Goal: Information Seeking & Learning: Learn about a topic

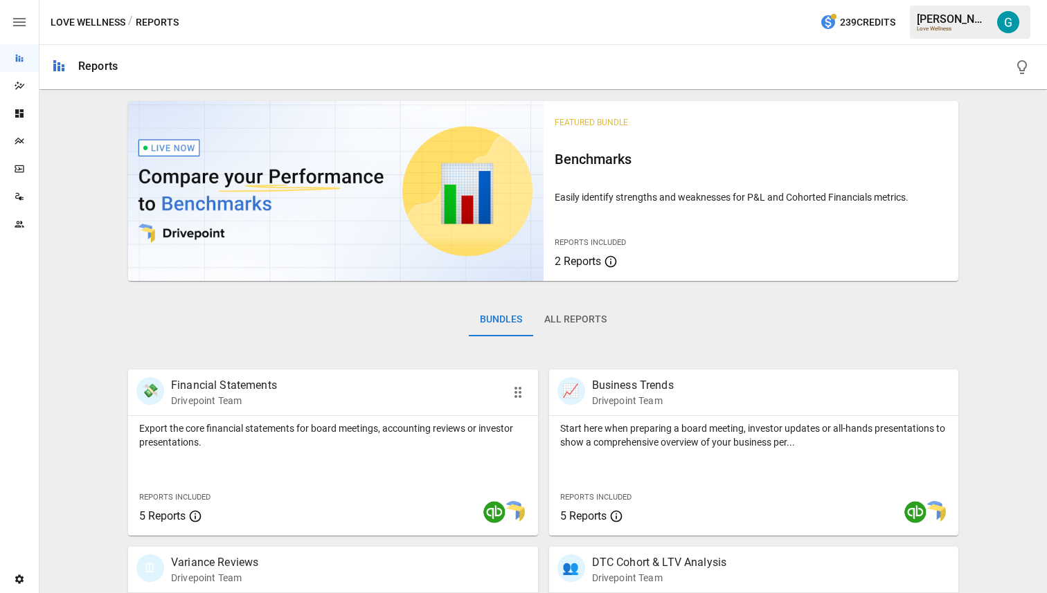
click at [293, 436] on p "Export the core financial statements for board meetings, accounting reviews or …" at bounding box center [333, 436] width 388 height 28
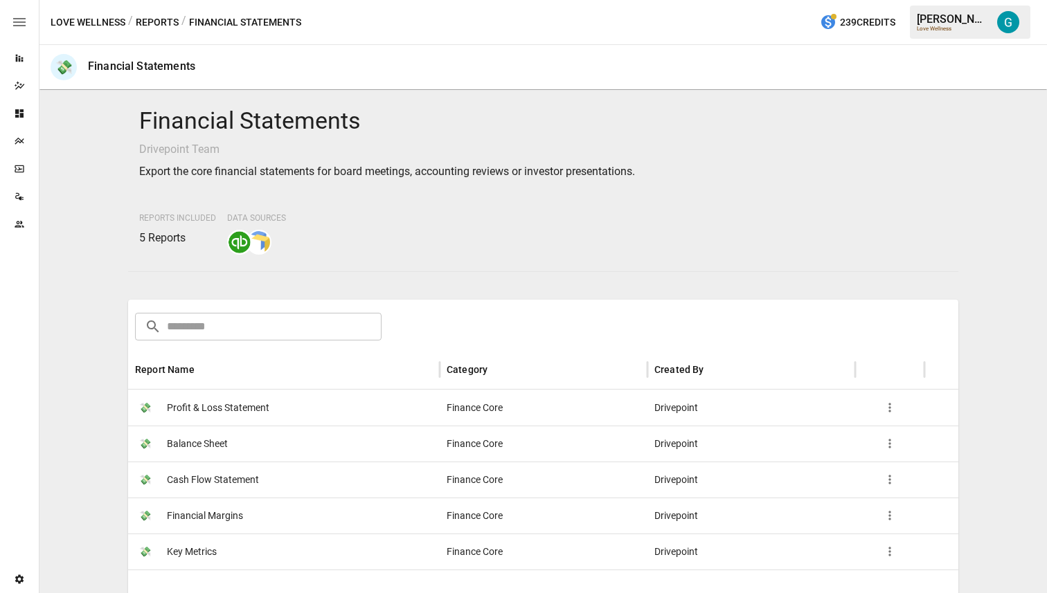
click at [242, 400] on span "Profit & Loss Statement" at bounding box center [218, 408] width 102 height 35
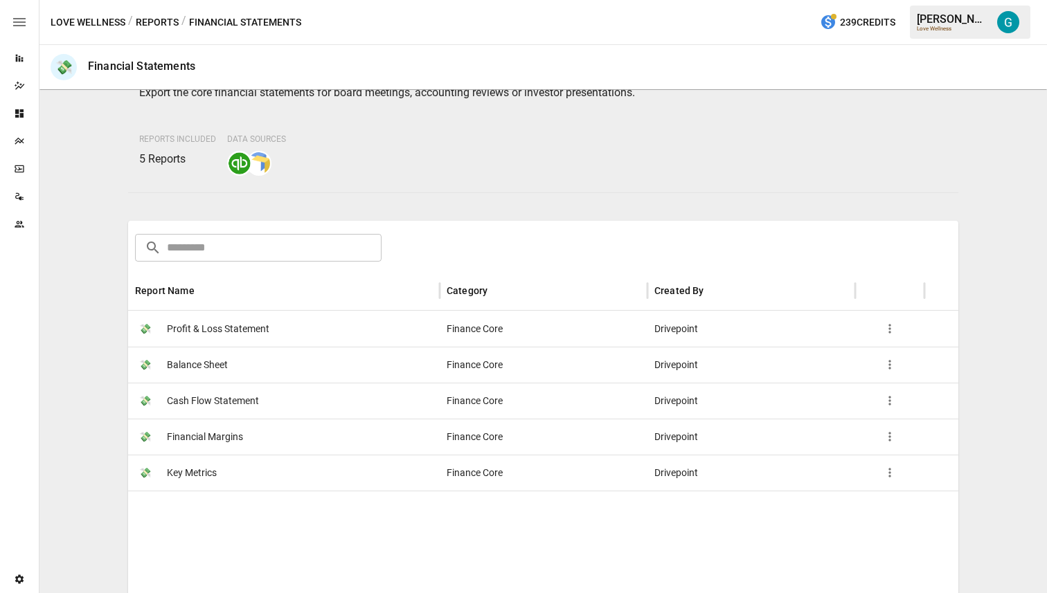
scroll to position [93, 0]
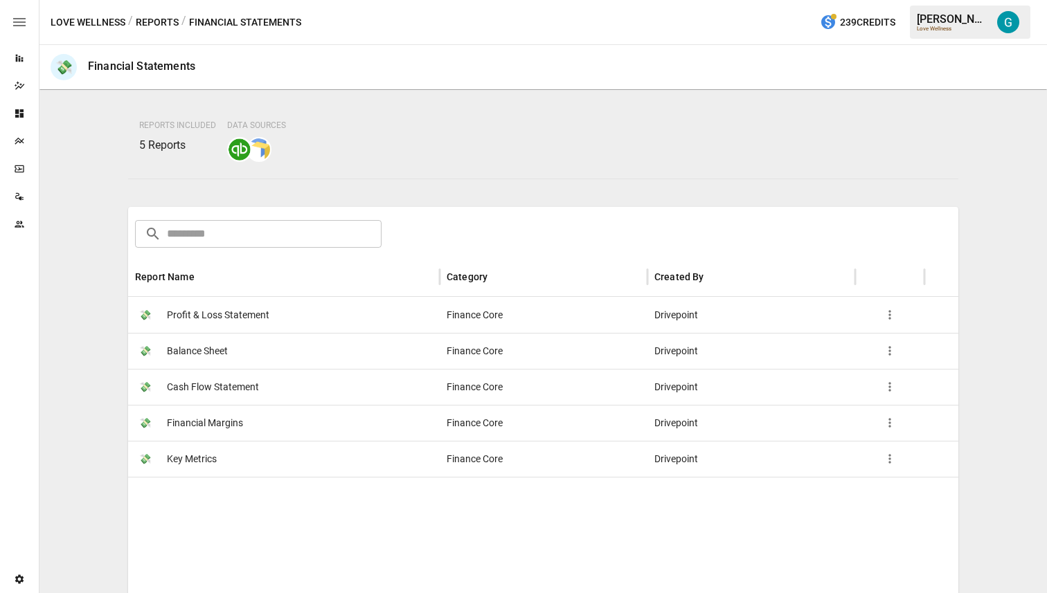
click at [237, 393] on span "Cash Flow Statement" at bounding box center [213, 387] width 92 height 35
click at [237, 419] on span "Financial Margins" at bounding box center [205, 423] width 76 height 35
click at [215, 463] on span "Key Metrics" at bounding box center [192, 459] width 50 height 35
click at [166, 21] on button "Reports" at bounding box center [157, 22] width 43 height 17
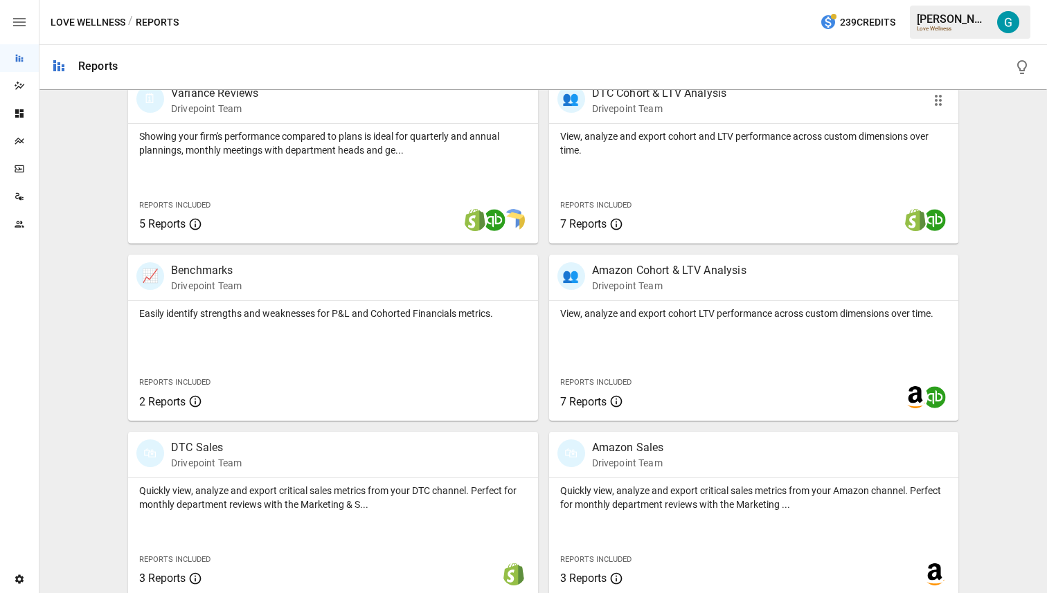
scroll to position [480, 0]
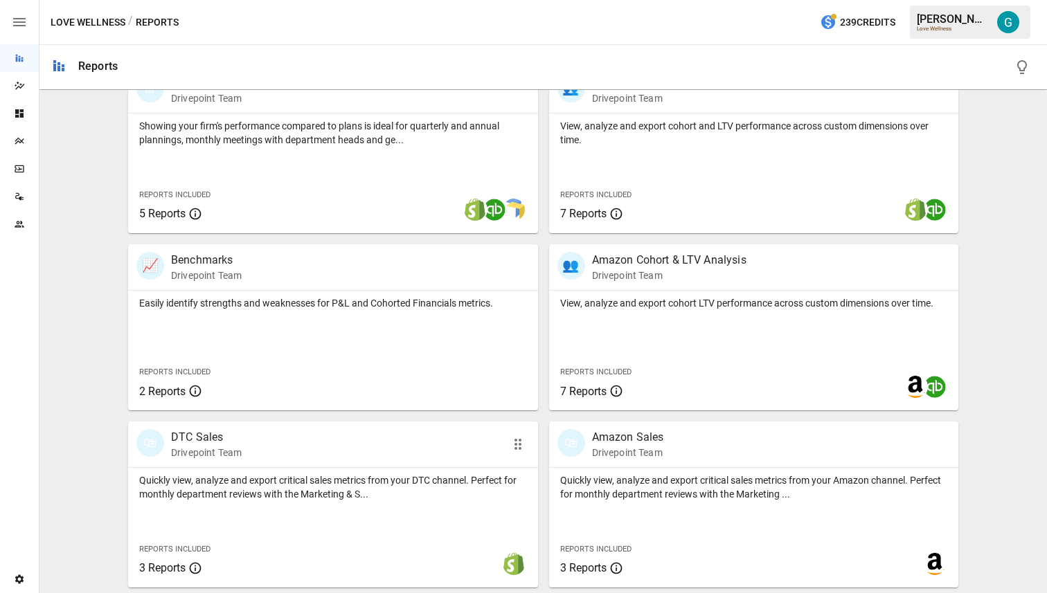
click at [373, 467] on div at bounding box center [333, 467] width 410 height 1
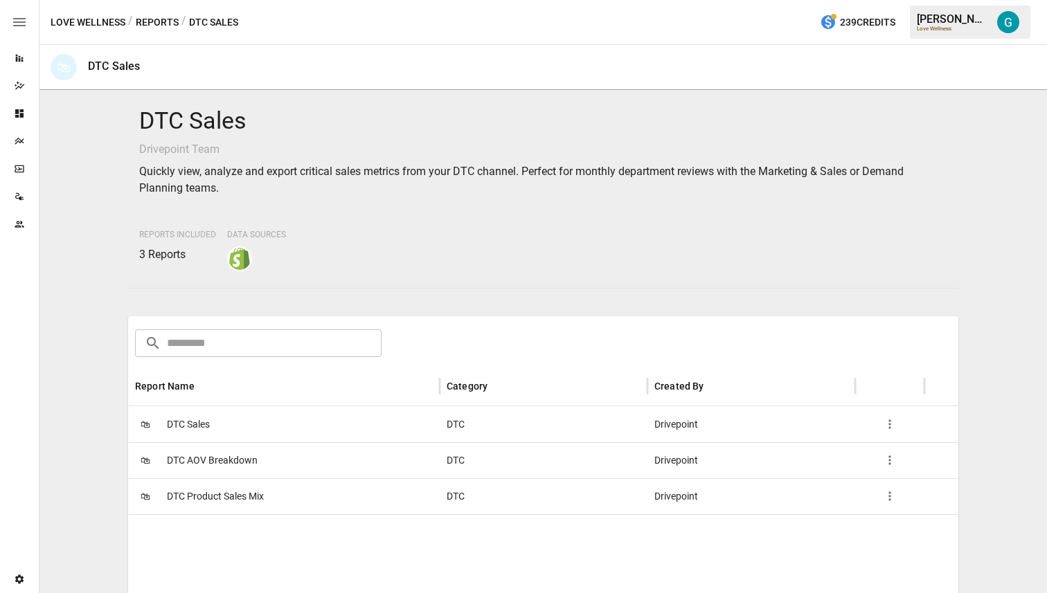
click at [253, 458] on span "DTC AOV Breakdown" at bounding box center [212, 460] width 91 height 35
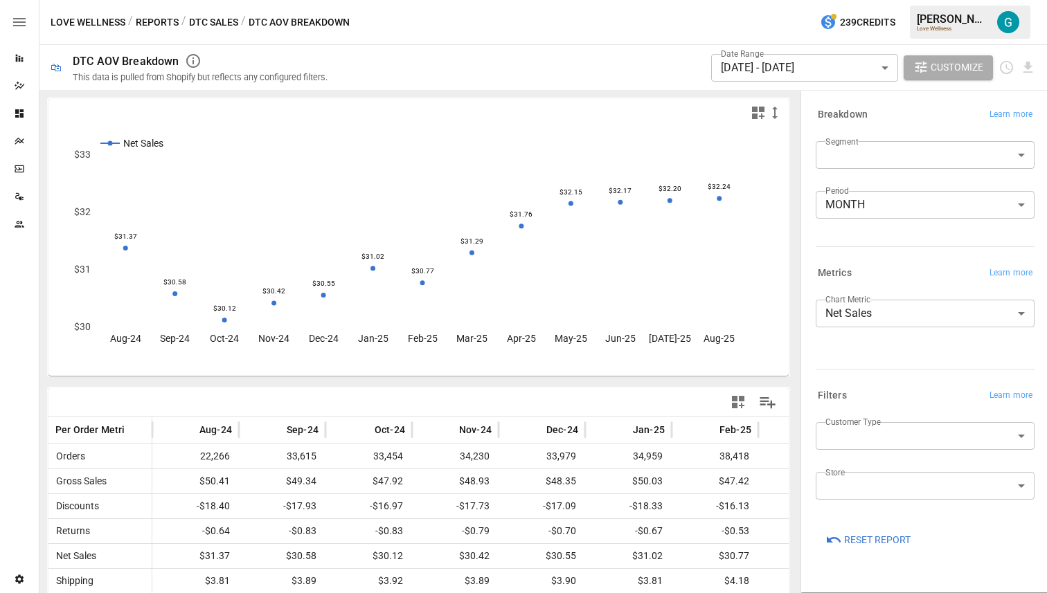
scroll to position [81, 0]
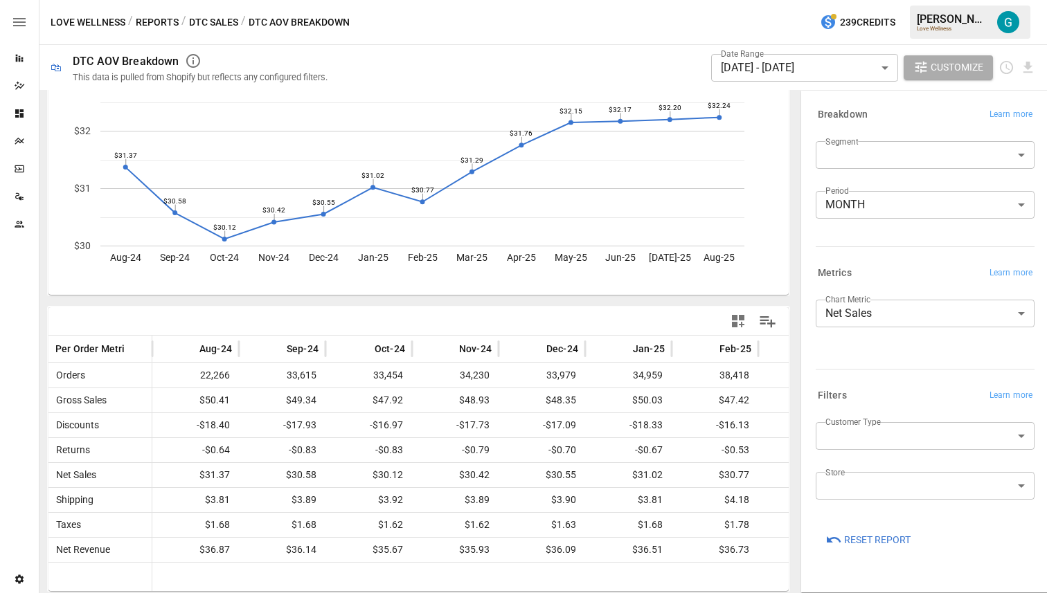
click at [218, 24] on button "DTC Sales" at bounding box center [213, 22] width 49 height 17
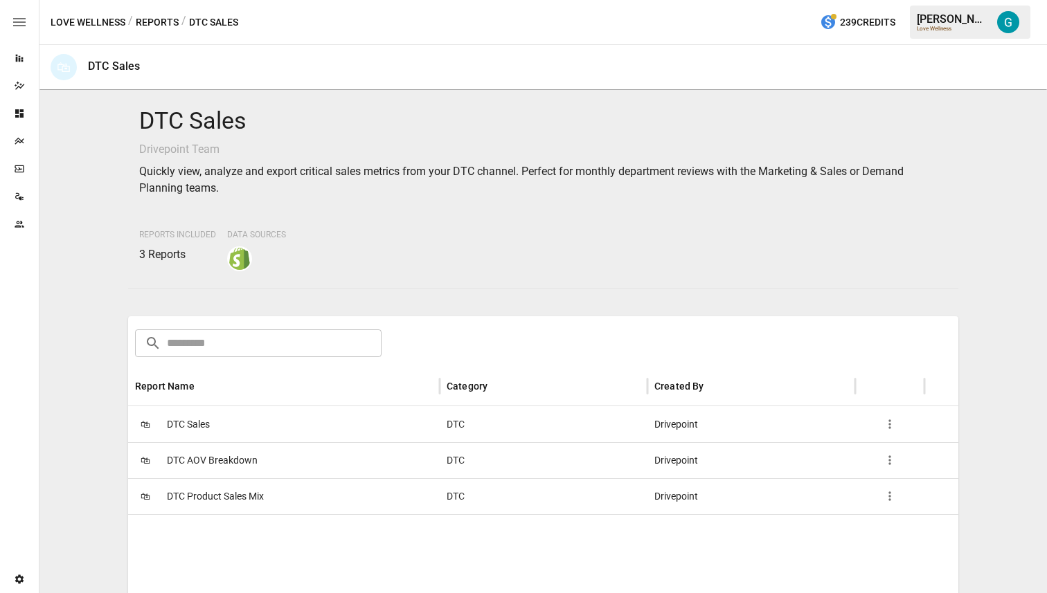
click at [152, 28] on button "Reports" at bounding box center [157, 22] width 43 height 17
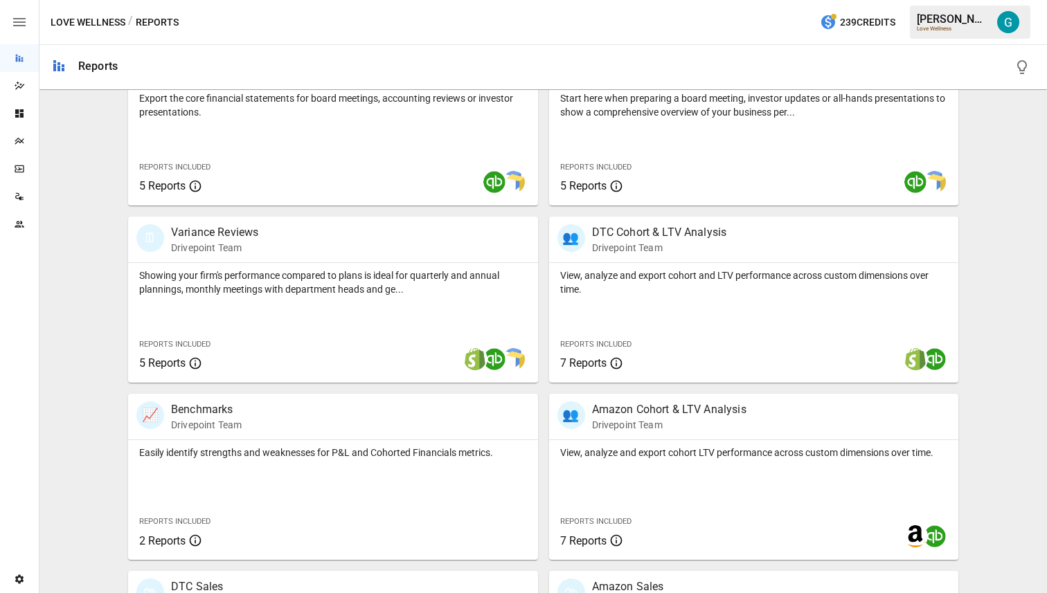
scroll to position [356, 0]
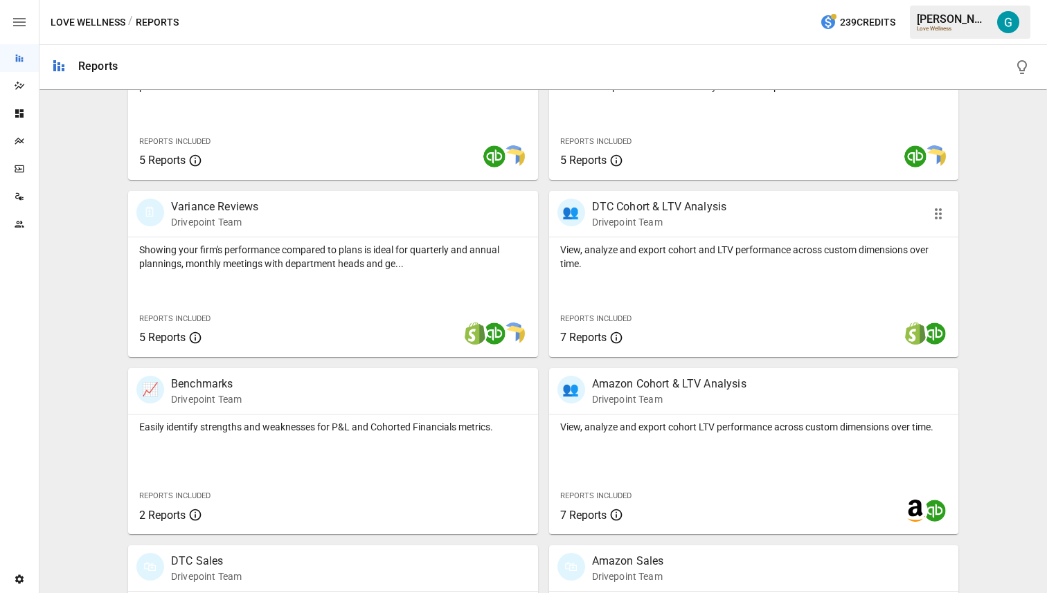
click at [658, 243] on p "View, analyze and export cohort and LTV performance across custom dimensions ov…" at bounding box center [754, 257] width 388 height 28
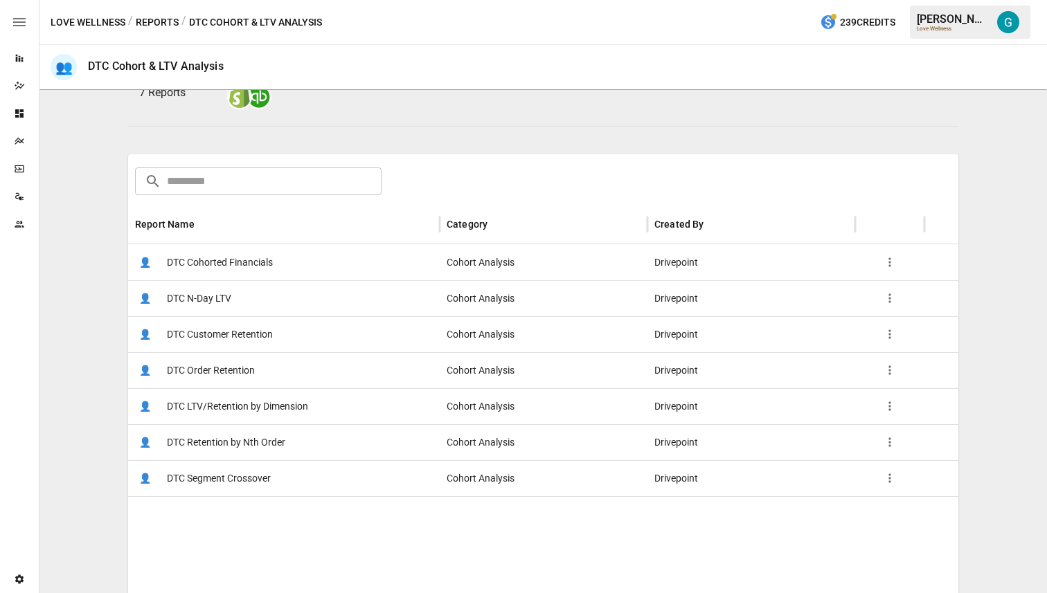
scroll to position [156, 0]
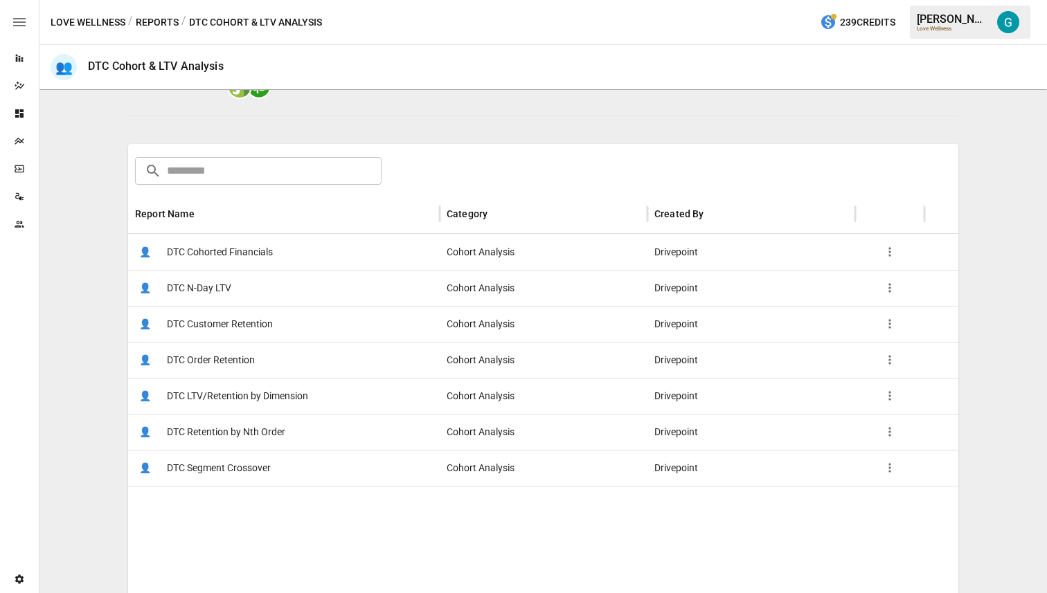
click at [257, 257] on span "DTC Cohorted Financials" at bounding box center [220, 252] width 106 height 35
